Goal: Transaction & Acquisition: Purchase product/service

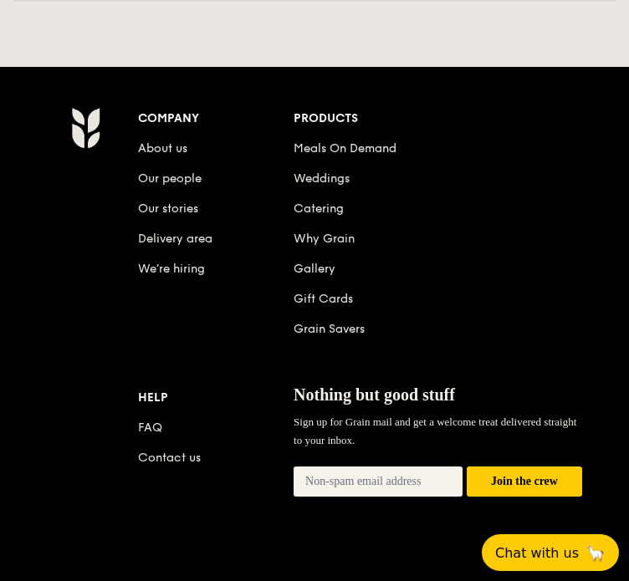
scroll to position [5769, 0]
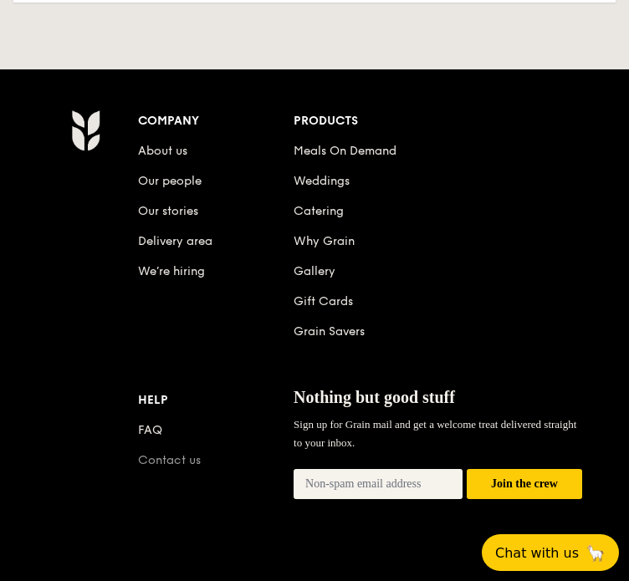
click at [174, 467] on link "Contact us" at bounding box center [169, 460] width 63 height 14
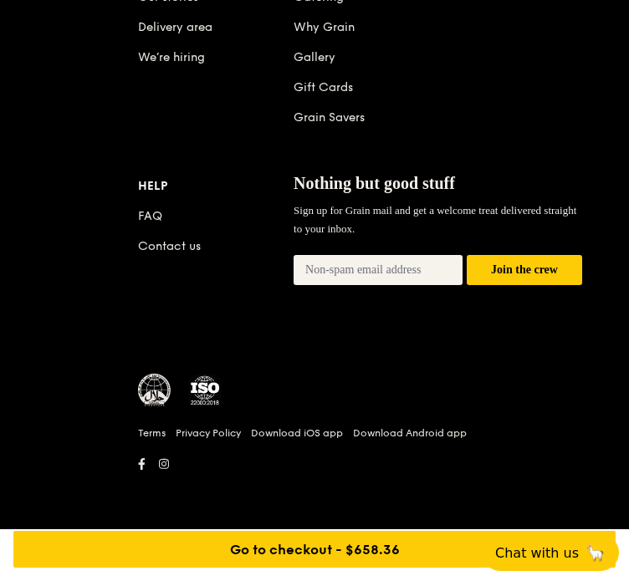
scroll to position [5953, 0]
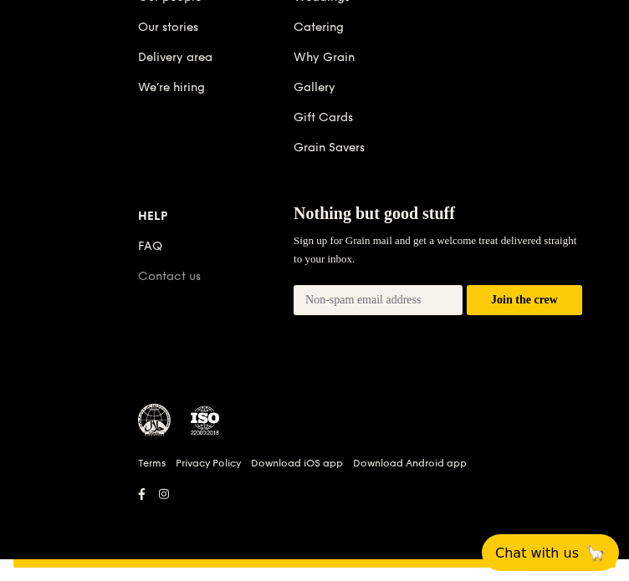
click at [138, 283] on link "Contact us" at bounding box center [169, 276] width 63 height 14
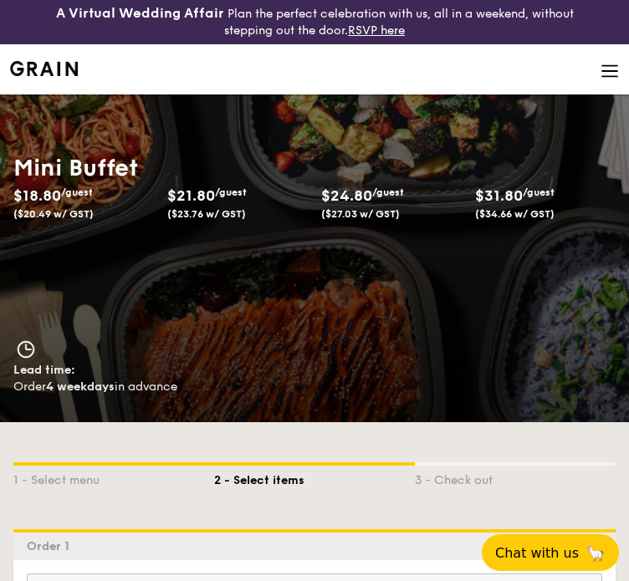
scroll to position [0, 0]
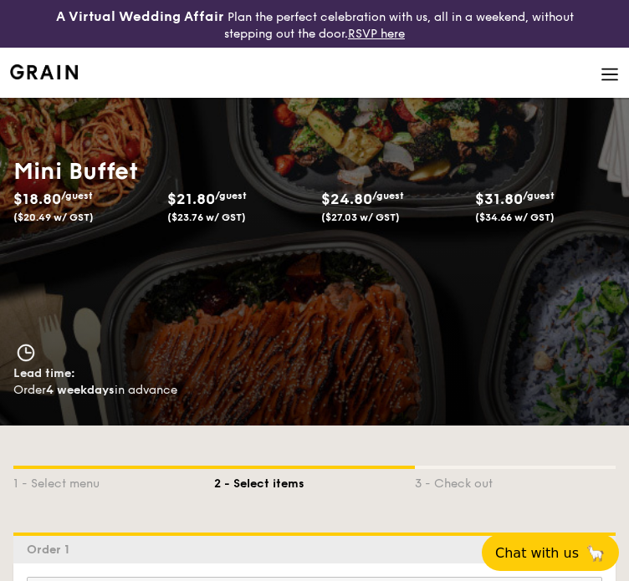
click at [71, 79] on li at bounding box center [314, 73] width 609 height 50
click at [70, 64] on img at bounding box center [44, 71] width 68 height 15
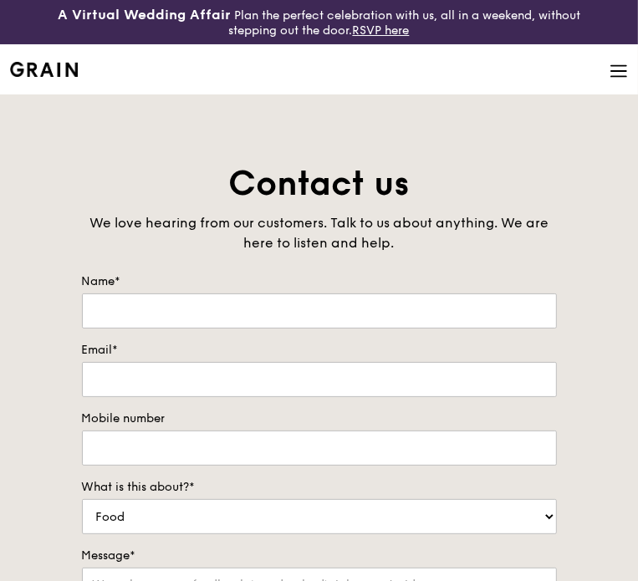
scroll to position [418, 0]
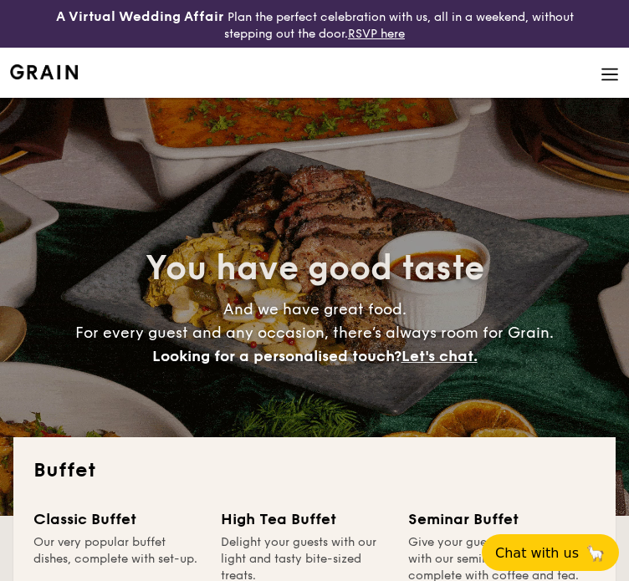
select select
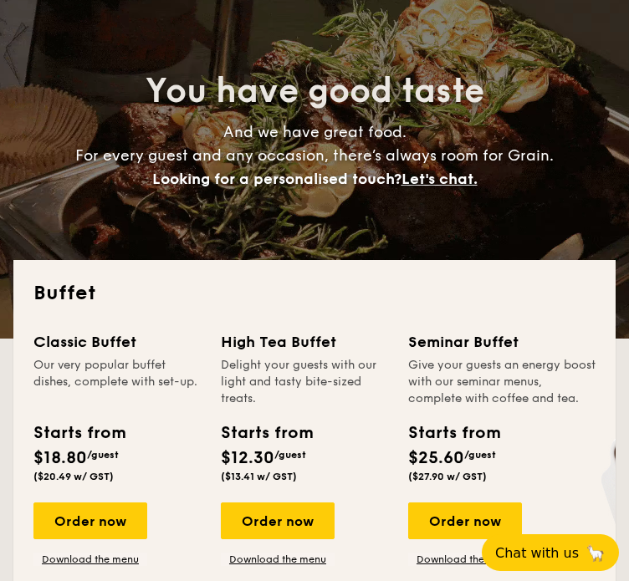
scroll to position [251, 0]
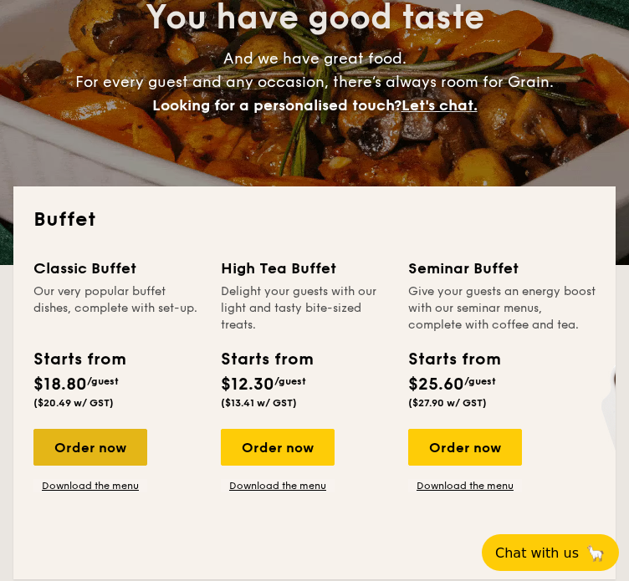
click at [92, 456] on div "Order now" at bounding box center [90, 447] width 114 height 37
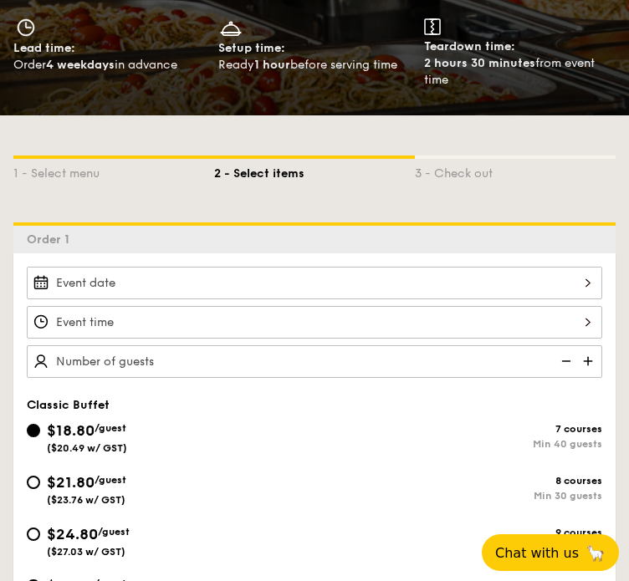
scroll to position [334, 0]
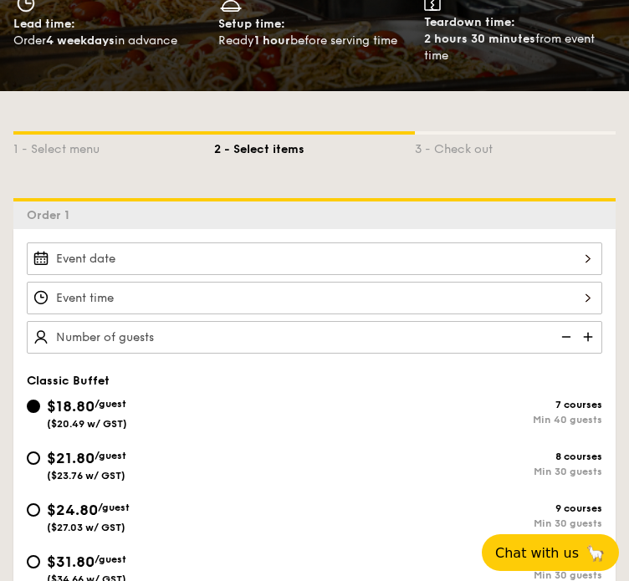
select select
